Goal: Book appointment/travel/reservation

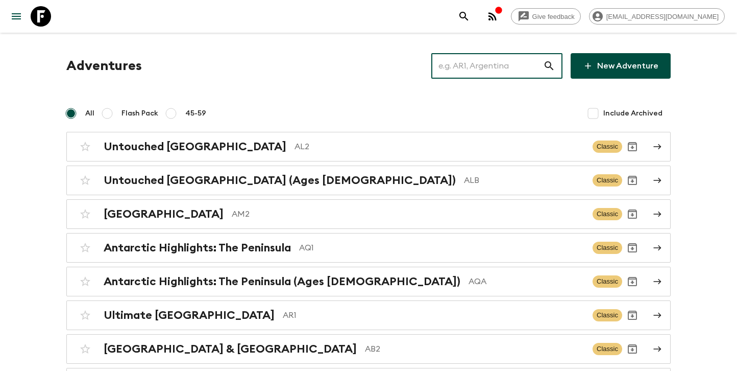
click at [490, 72] on input "text" at bounding box center [487, 66] width 112 height 29
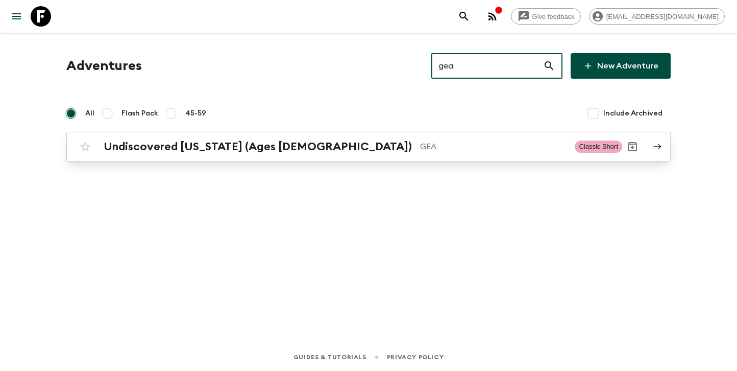
type input "gea"
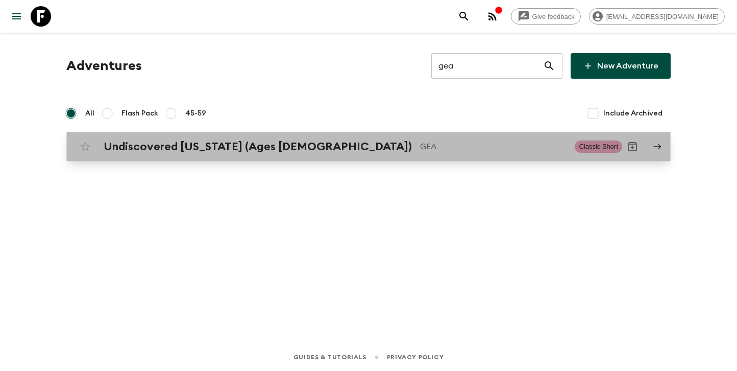
click at [256, 145] on h2 "Undiscovered [US_STATE] (Ages [DEMOGRAPHIC_DATA])" at bounding box center [258, 146] width 308 height 13
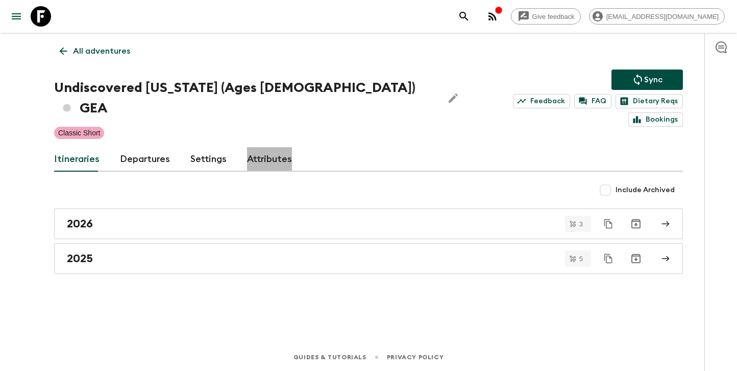
click at [251, 147] on link "Attributes" at bounding box center [269, 159] width 45 height 24
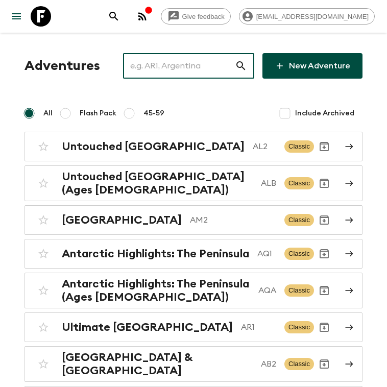
click at [158, 66] on input "text" at bounding box center [179, 66] width 112 height 29
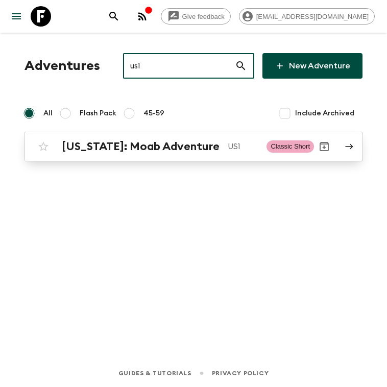
type input "us1"
click at [119, 158] on link "Utah: Moab Adventure US1 Classic Short" at bounding box center [193, 147] width 338 height 30
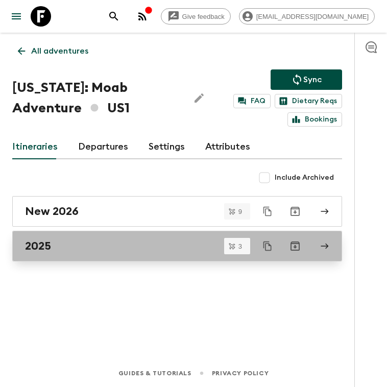
click at [87, 244] on div "2025" at bounding box center [167, 245] width 285 height 13
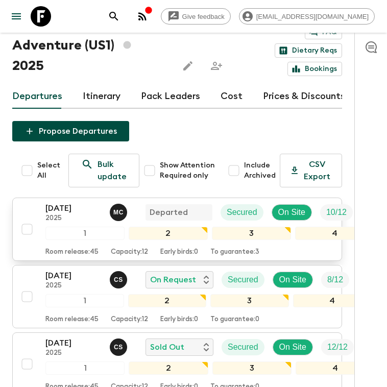
scroll to position [53, 0]
